Goal: Information Seeking & Learning: Learn about a topic

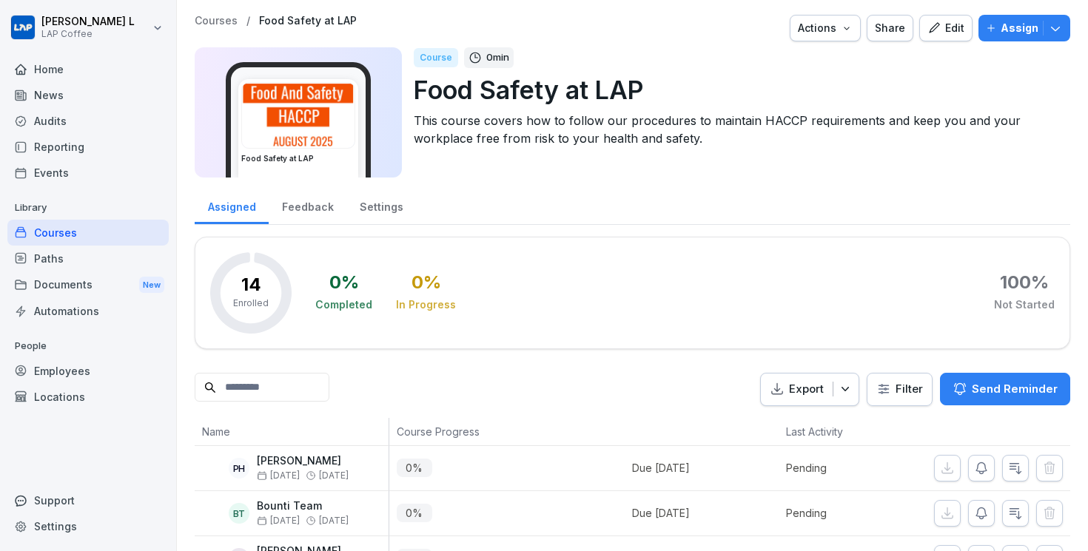
click at [98, 235] on div "Courses" at bounding box center [87, 233] width 161 height 26
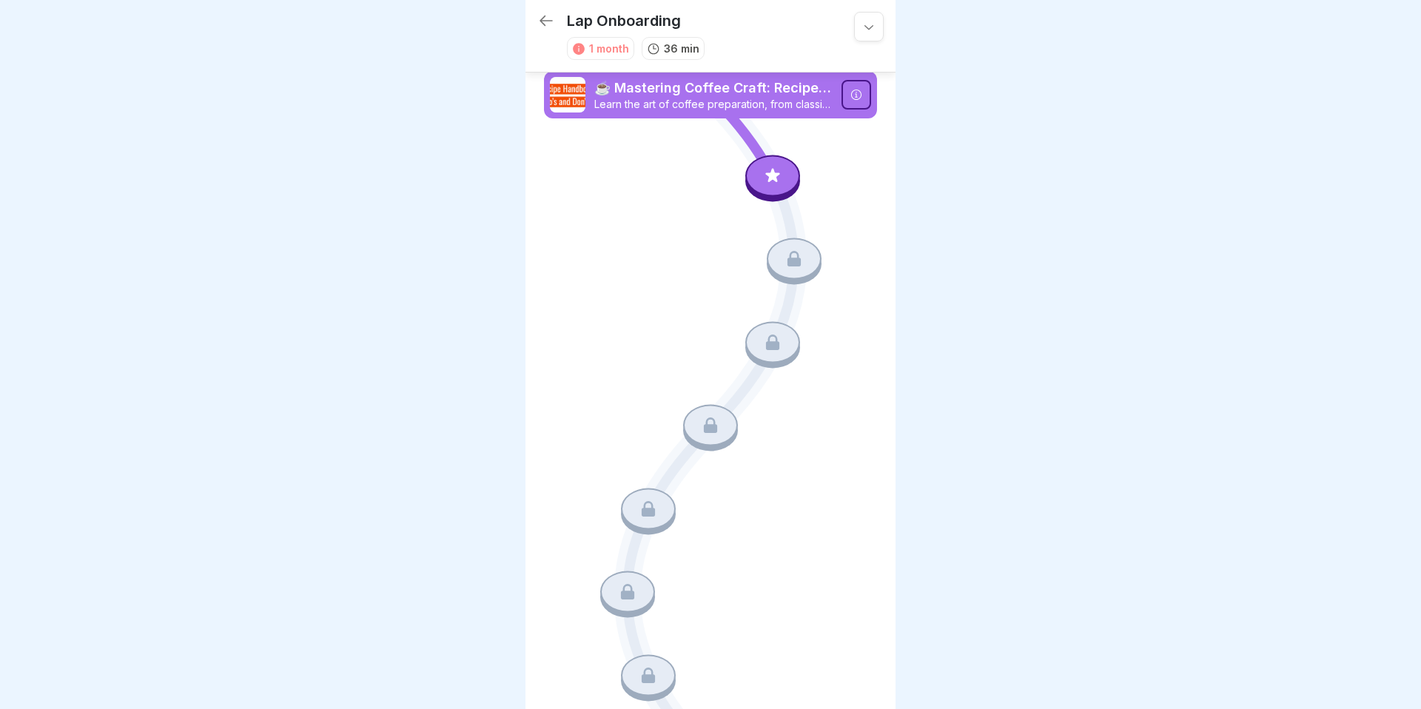
click at [773, 173] on icon at bounding box center [773, 175] width 14 height 14
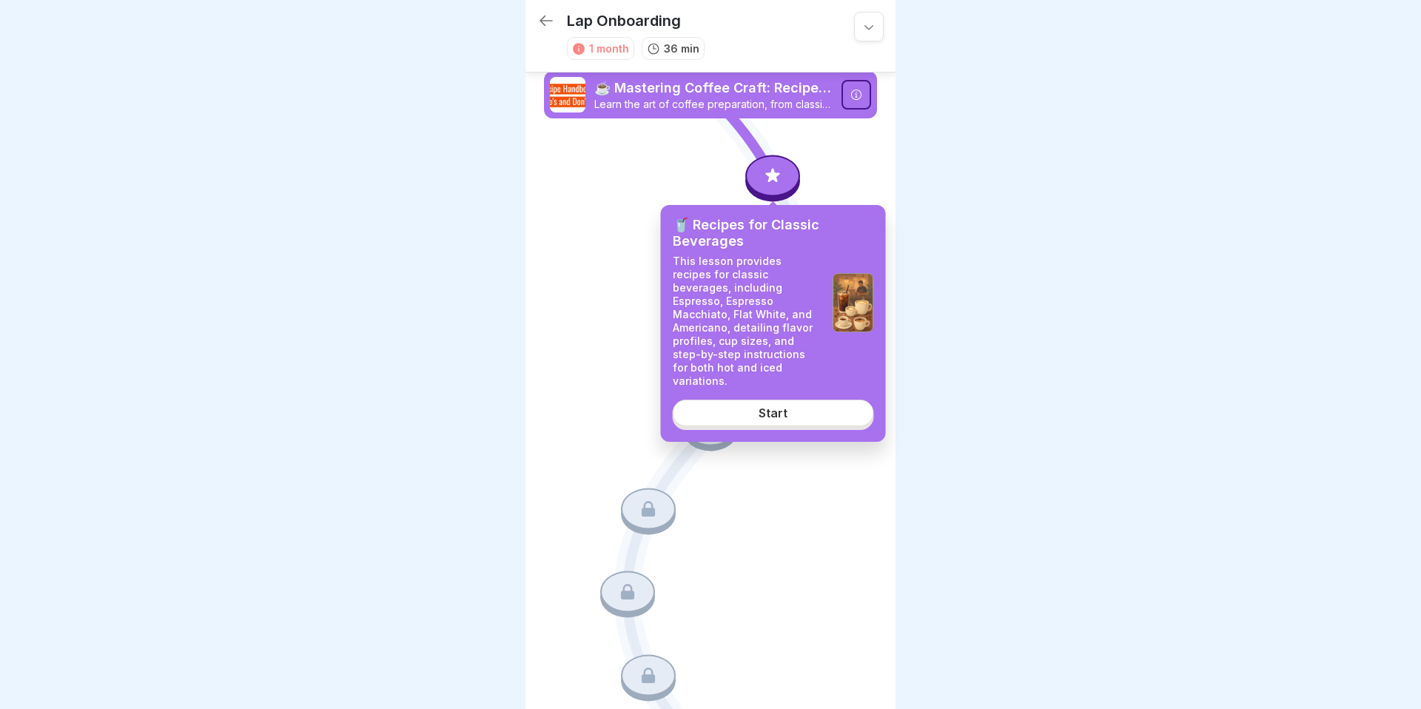
click at [799, 400] on link "Start" at bounding box center [773, 413] width 201 height 27
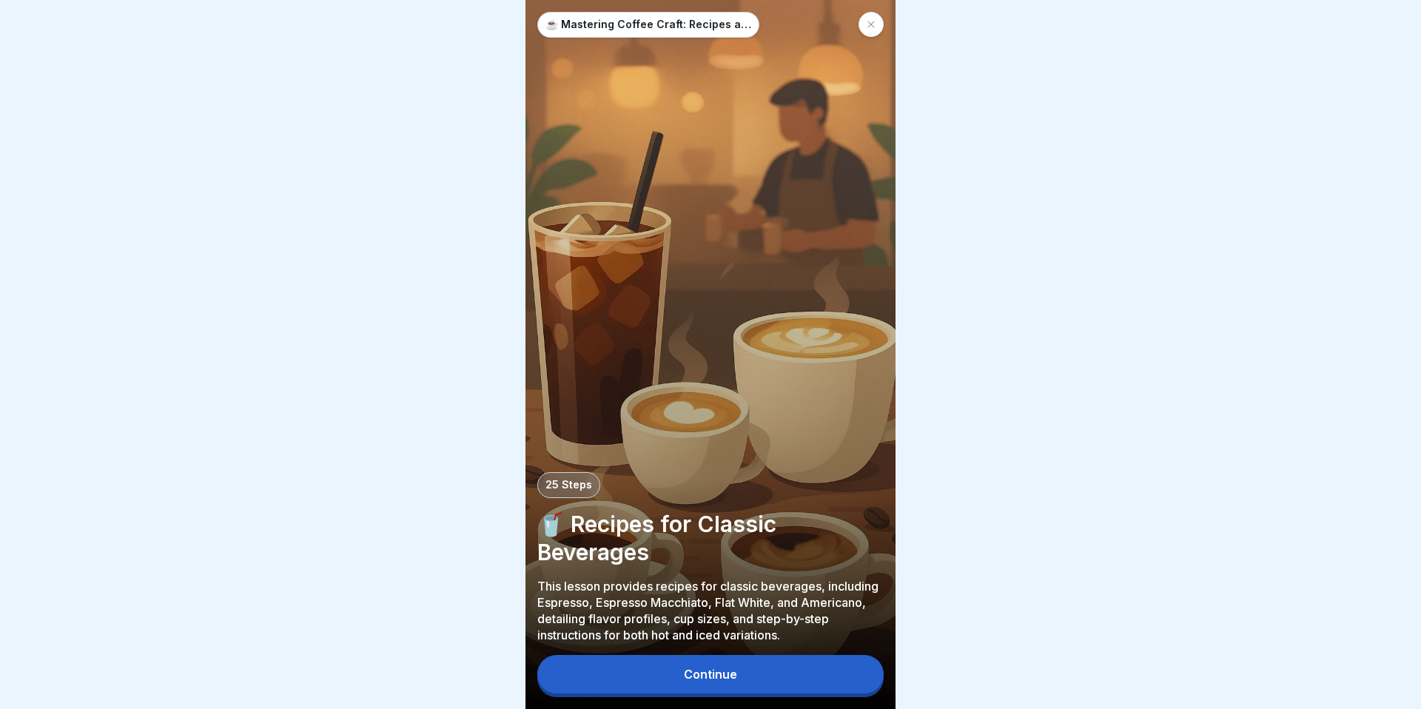
click at [744, 676] on button "Continue" at bounding box center [710, 674] width 346 height 38
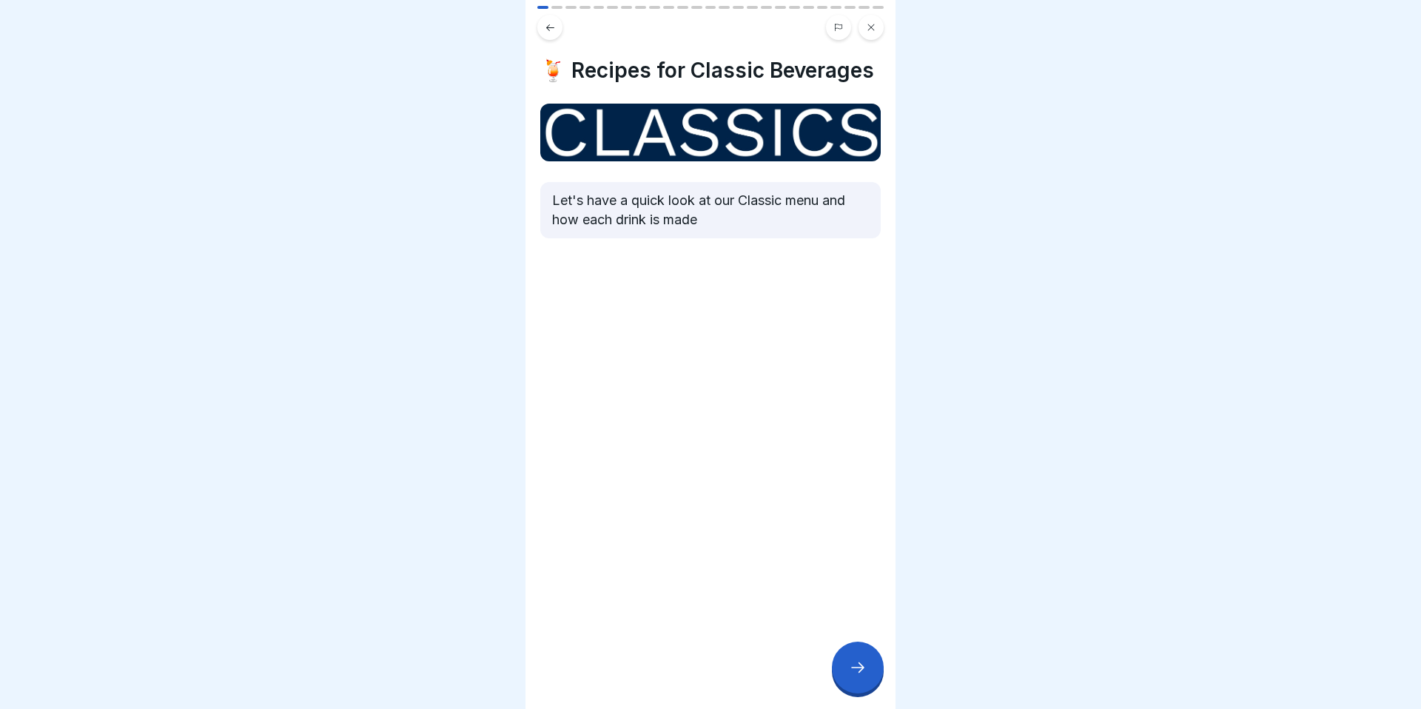
click at [843, 643] on div "🍹 Recipes for Classic Beverages Let's have a quick look at our Classic menu and…" at bounding box center [710, 354] width 370 height 709
click at [863, 667] on icon at bounding box center [858, 667] width 18 height 18
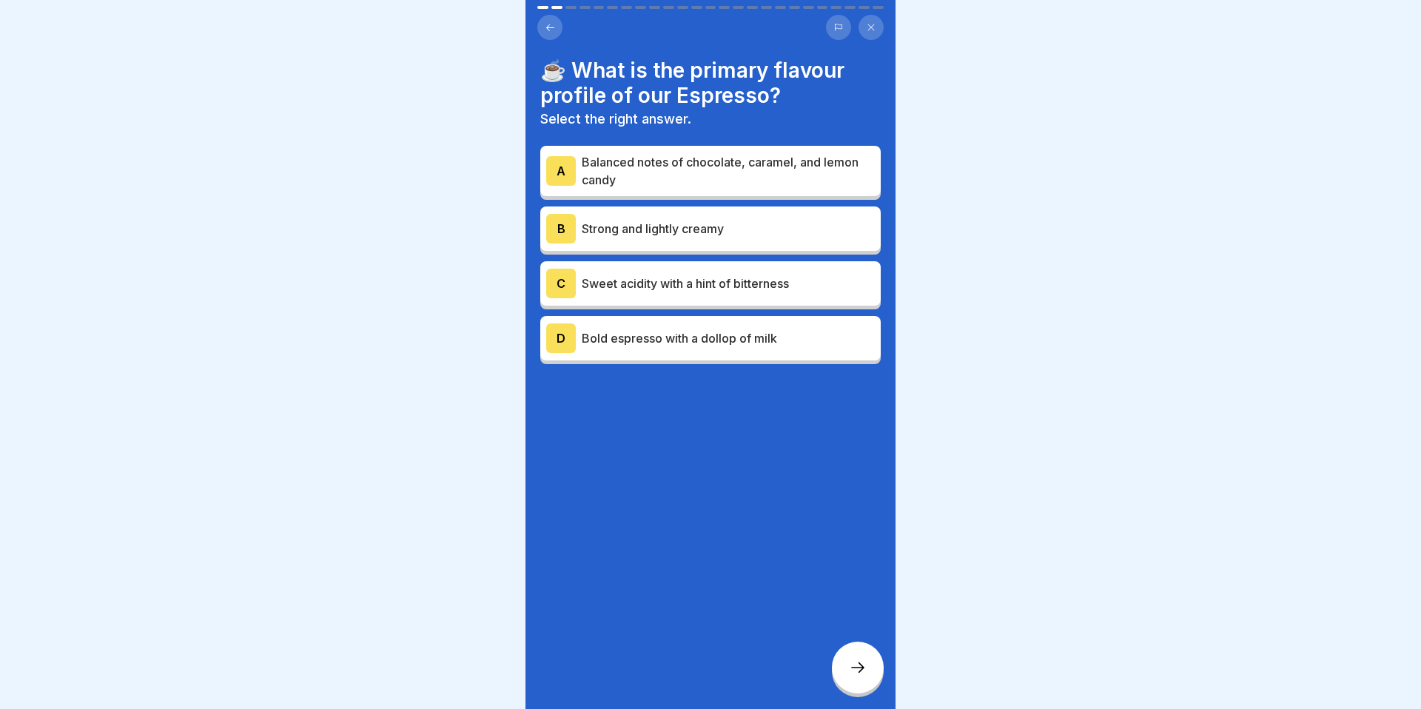
click at [658, 184] on p "Balanced notes of chocolate, caramel, and lemon candy" at bounding box center [728, 171] width 293 height 36
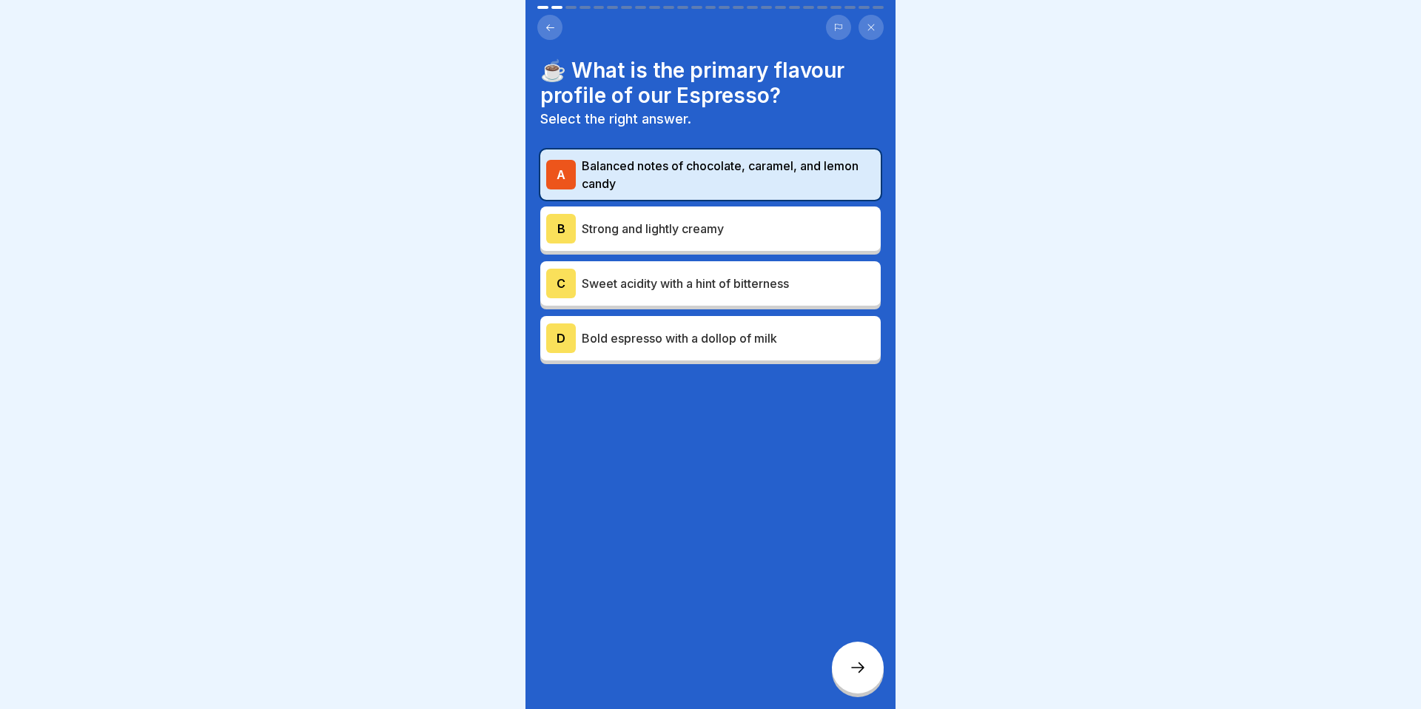
click at [862, 662] on icon at bounding box center [858, 667] width 18 height 18
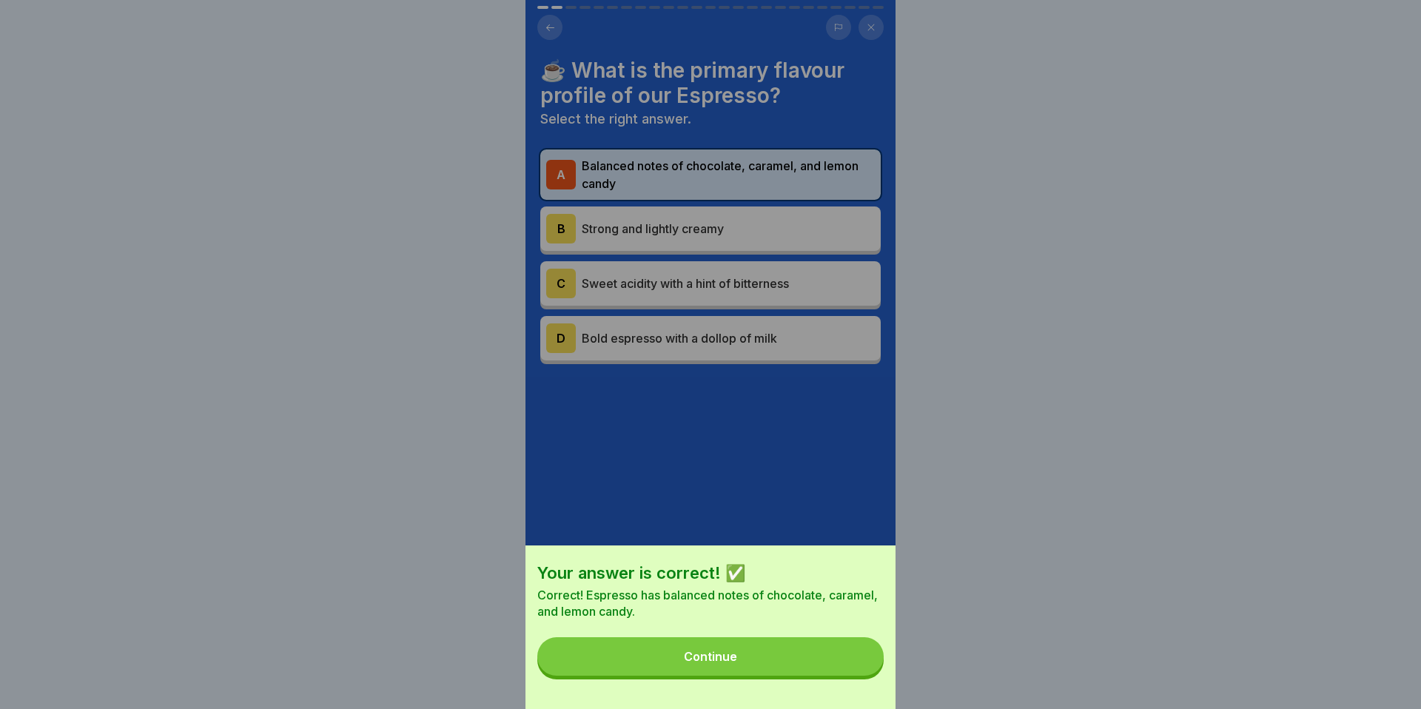
click at [829, 661] on button "Continue" at bounding box center [710, 656] width 346 height 38
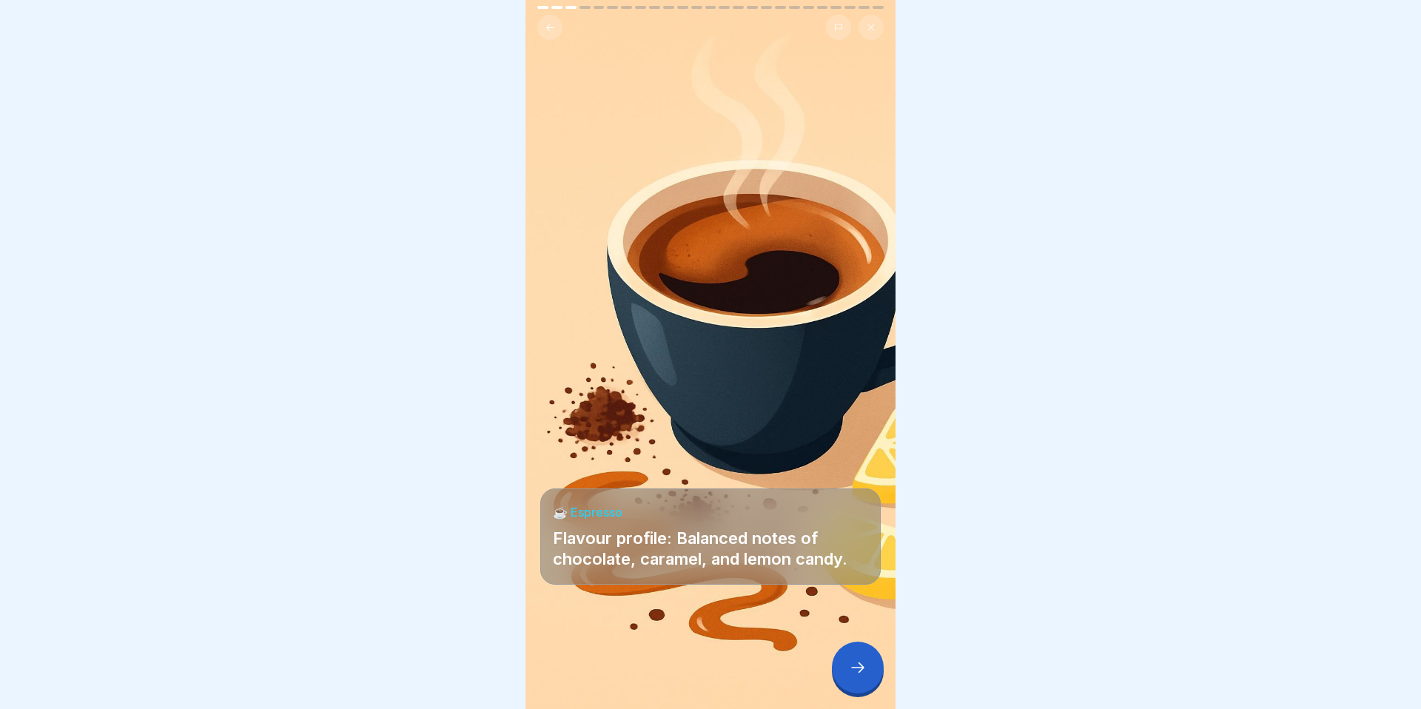
click at [860, 656] on div at bounding box center [858, 667] width 52 height 52
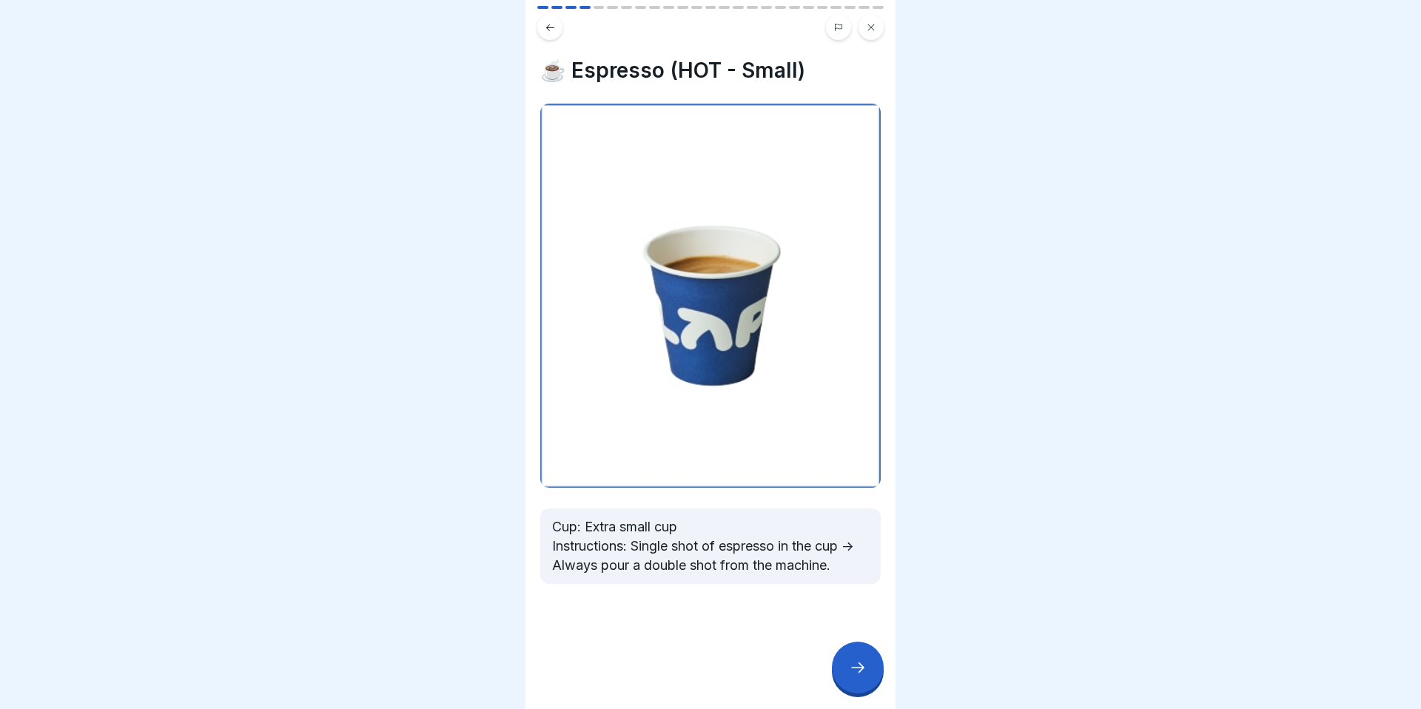
click at [860, 664] on icon at bounding box center [857, 667] width 13 height 10
click at [860, 664] on icon at bounding box center [858, 667] width 18 height 18
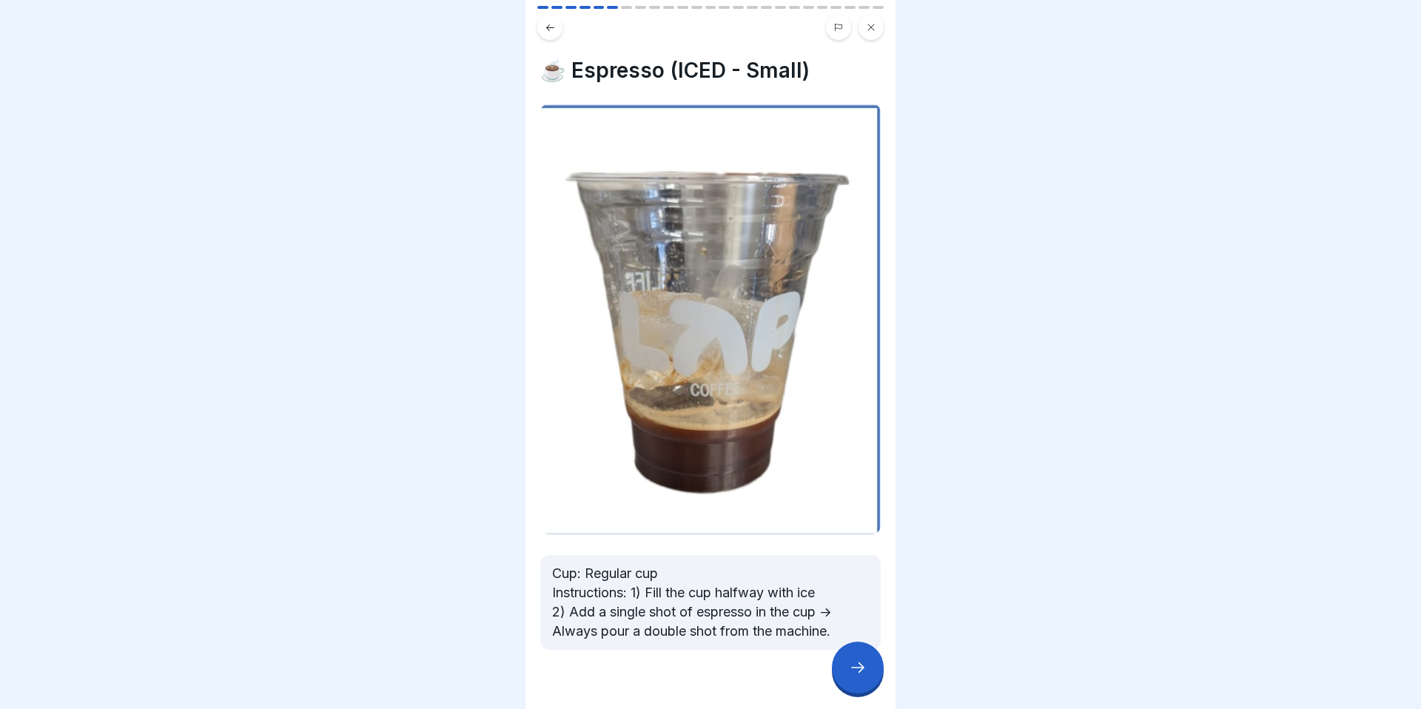
click at [860, 664] on icon at bounding box center [858, 667] width 18 height 18
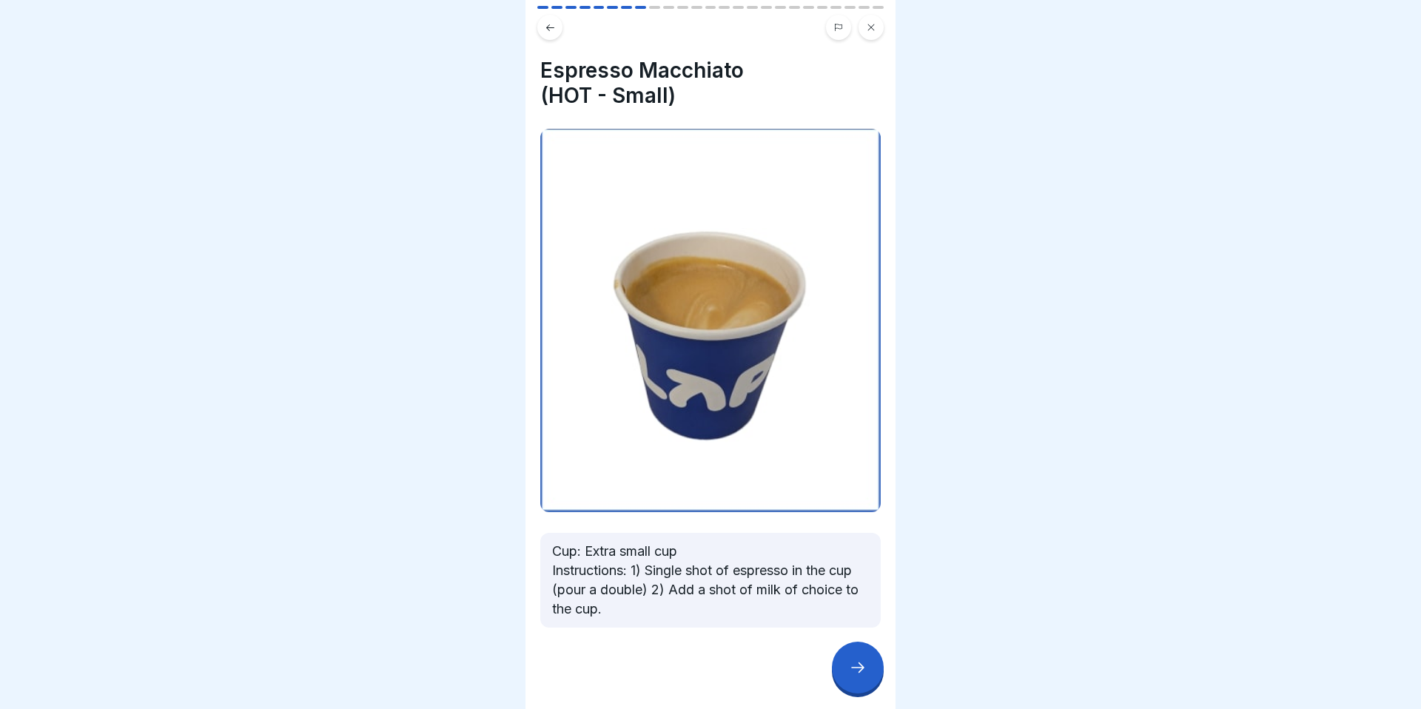
click at [860, 664] on icon at bounding box center [858, 667] width 18 height 18
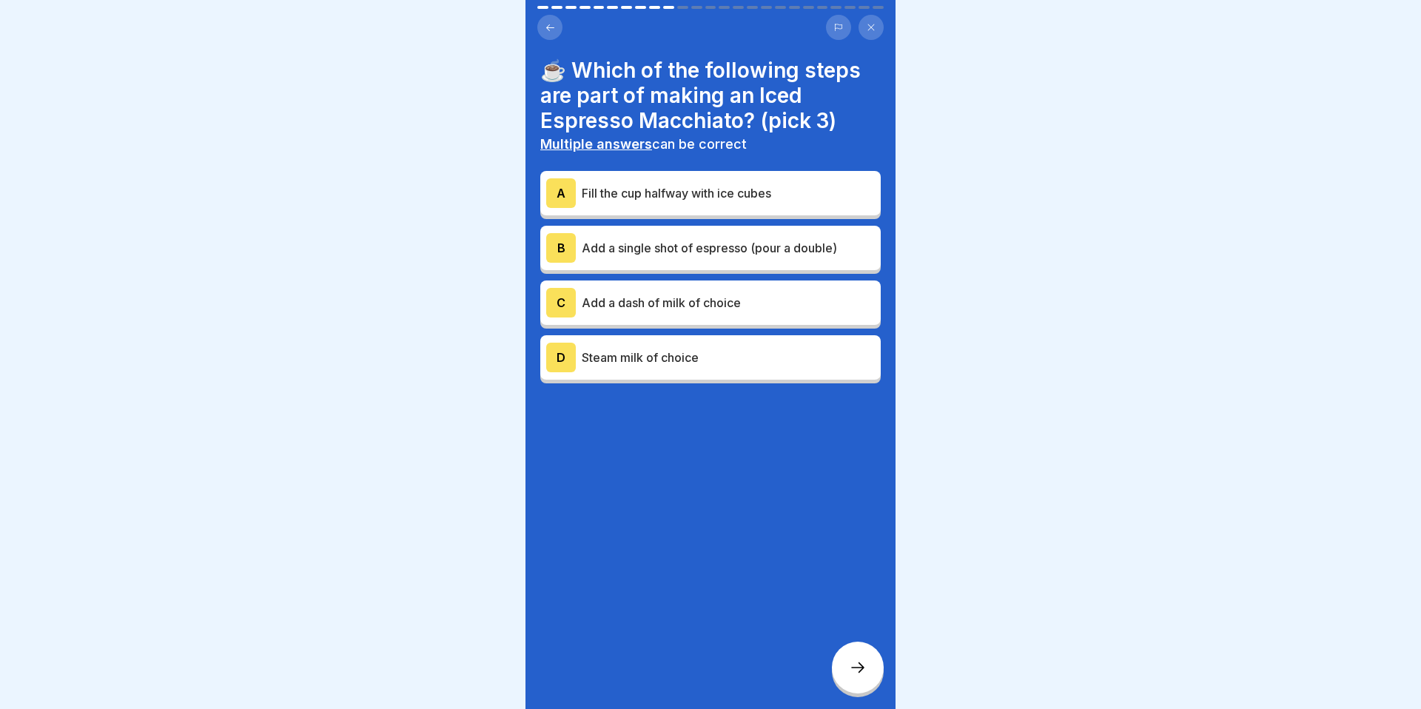
click at [863, 28] on button at bounding box center [870, 27] width 25 height 25
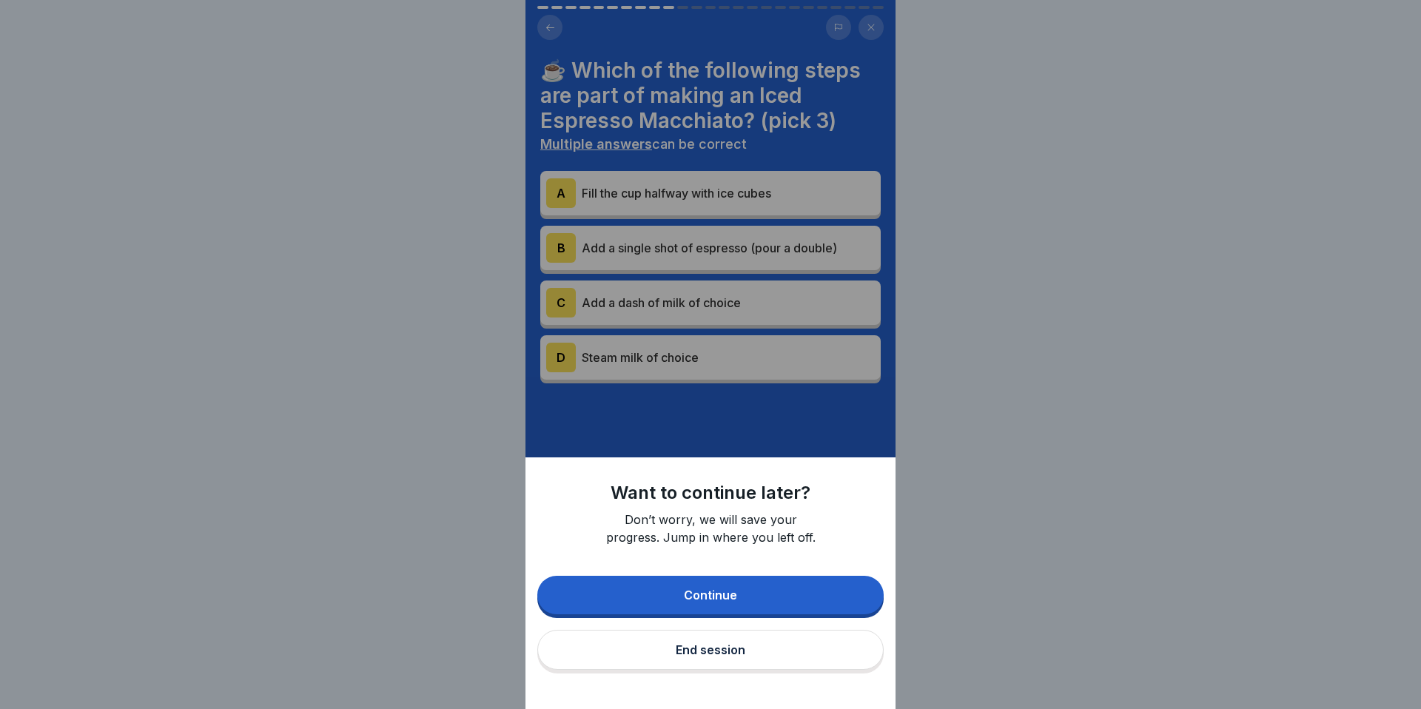
click at [738, 644] on div "End session" at bounding box center [710, 649] width 70 height 13
